Goal: Navigation & Orientation: Find specific page/section

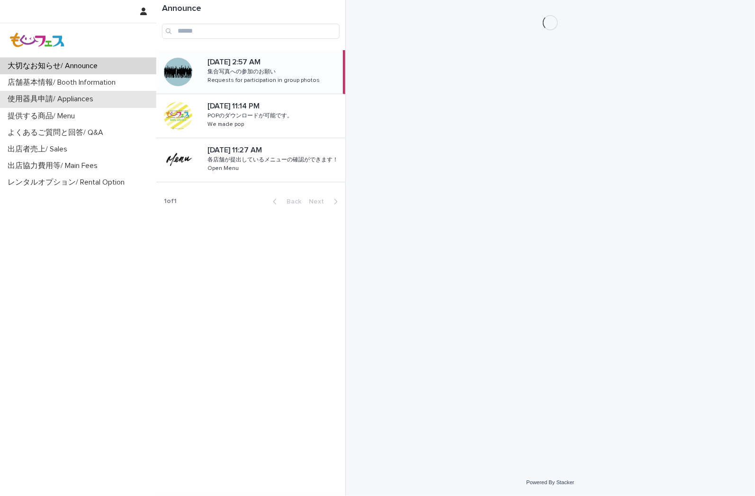
click at [34, 98] on p "使用器具申請/ Appliances" at bounding box center [52, 99] width 97 height 9
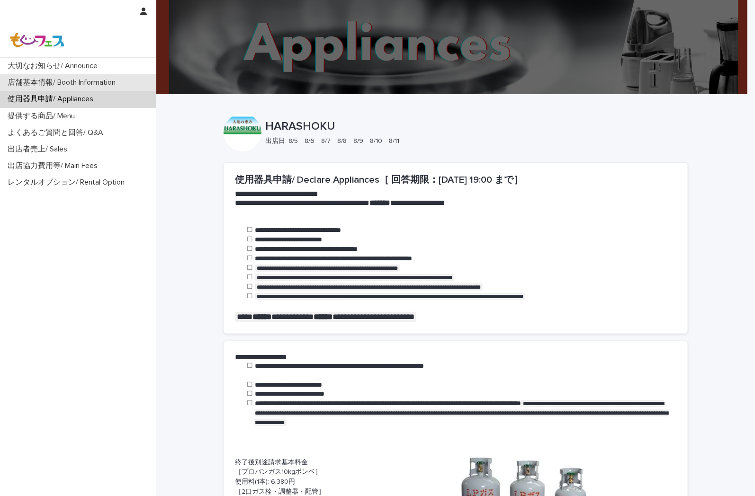
click at [60, 84] on p "店舗基本情報/ Booth Information" at bounding box center [63, 82] width 119 height 9
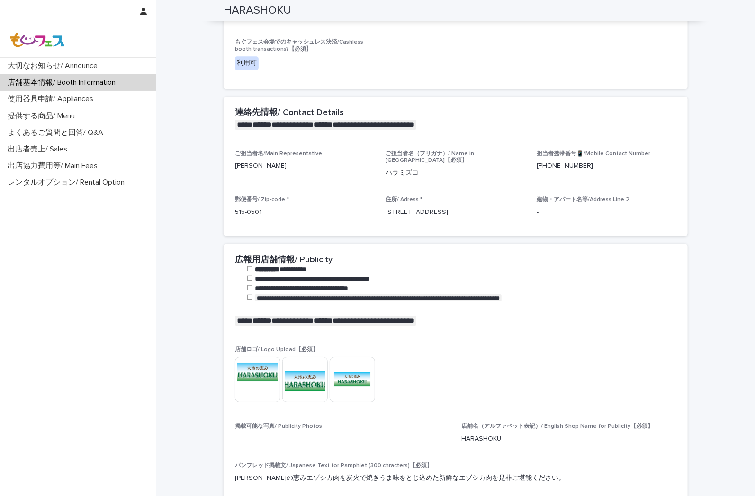
scroll to position [1210, 0]
